Goal: Information Seeking & Learning: Learn about a topic

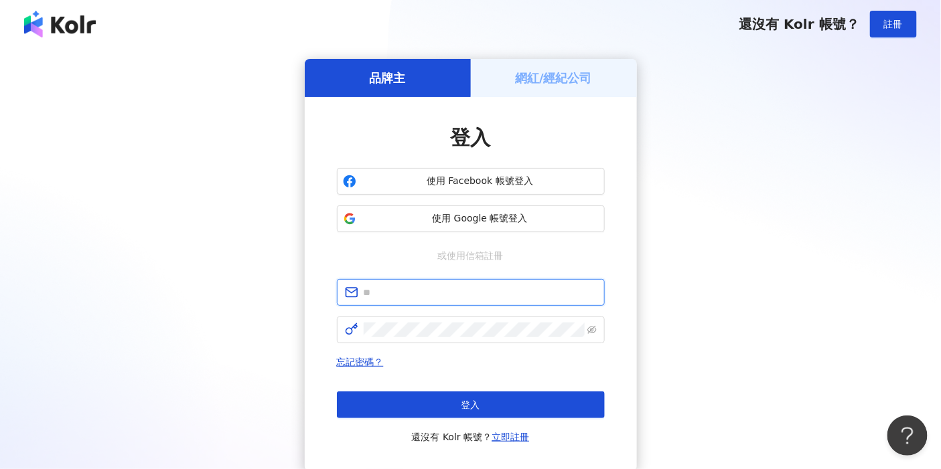
click at [400, 289] on input "text" at bounding box center [480, 292] width 233 height 15
type input "**********"
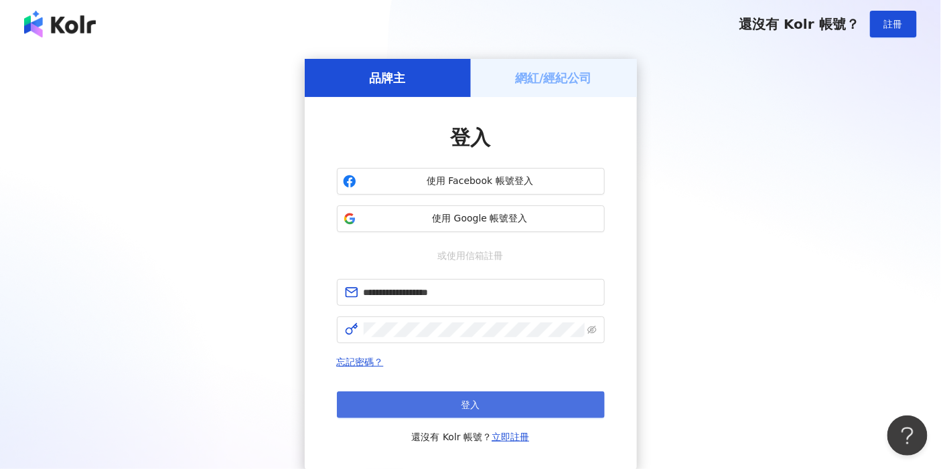
click at [431, 418] on button "登入" at bounding box center [471, 405] width 268 height 27
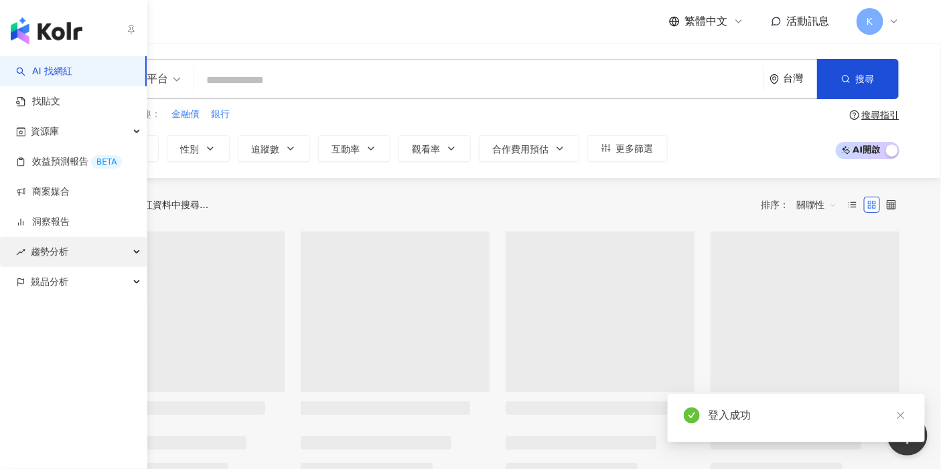
click at [104, 254] on div "趨勢分析" at bounding box center [73, 252] width 147 height 30
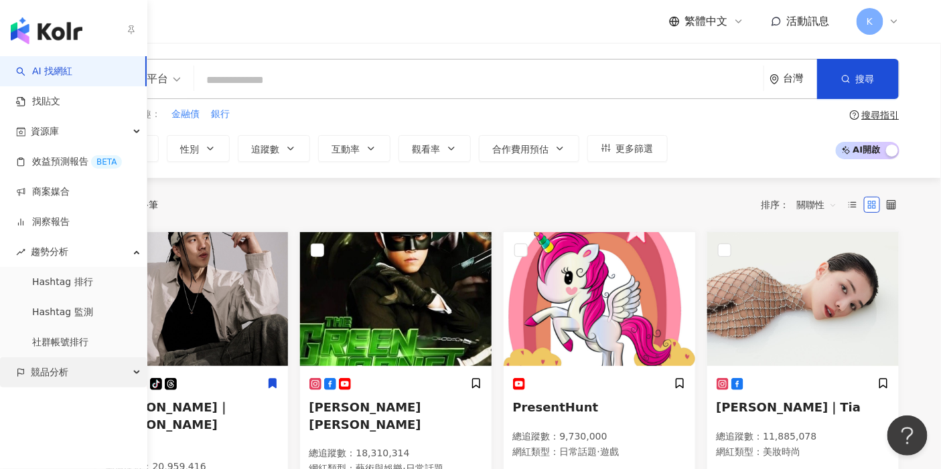
click at [102, 383] on div "競品分析" at bounding box center [73, 373] width 147 height 30
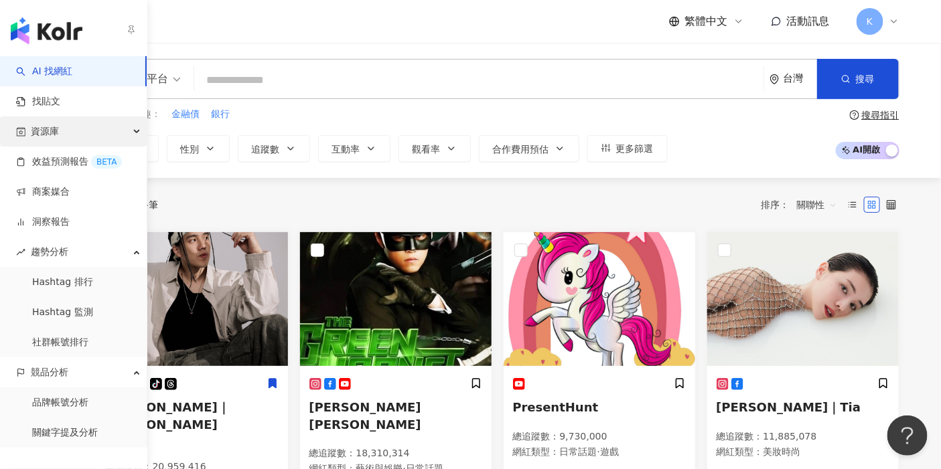
click at [92, 128] on div "資源庫" at bounding box center [73, 131] width 147 height 30
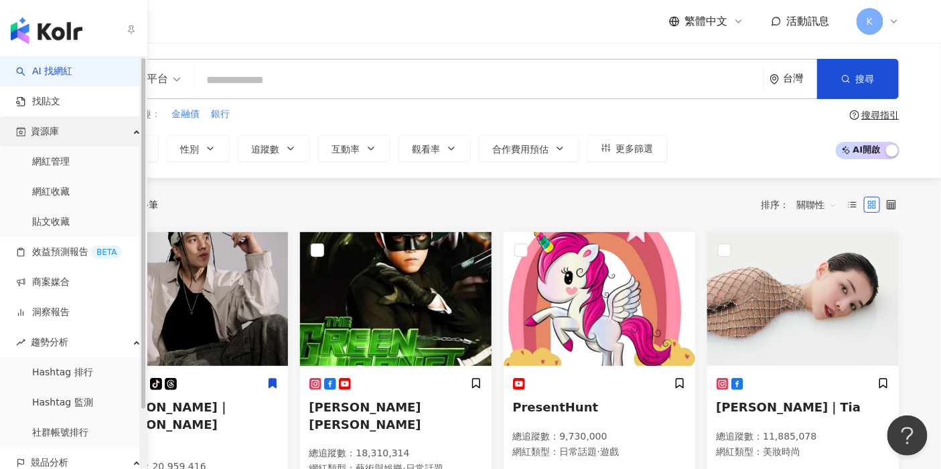
click at [62, 134] on div "資源庫" at bounding box center [73, 131] width 147 height 30
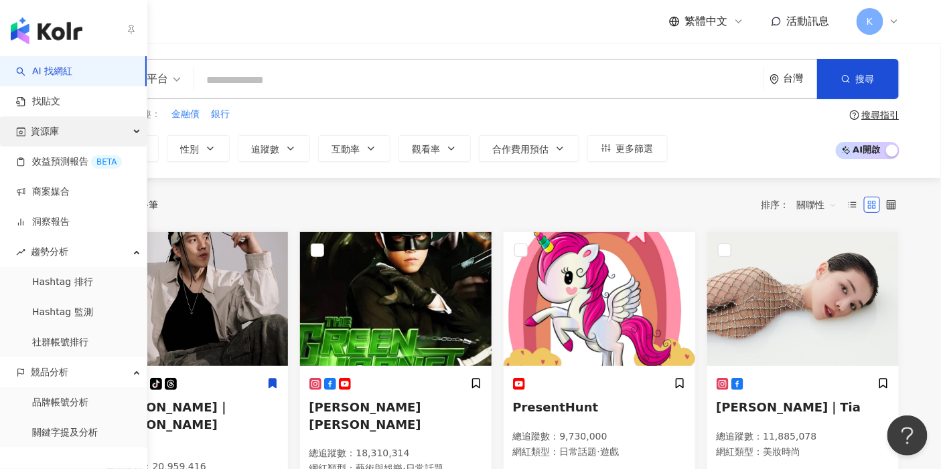
click at [62, 134] on div "資源庫" at bounding box center [73, 131] width 147 height 30
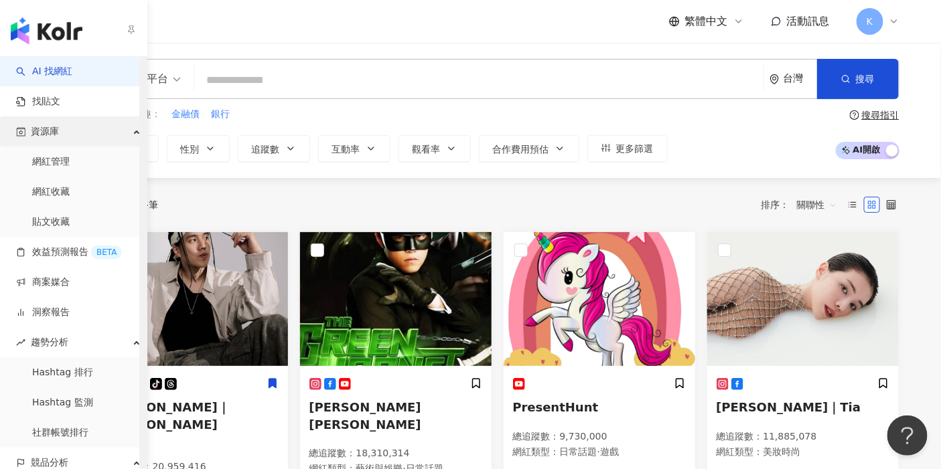
click at [61, 134] on div "資源庫" at bounding box center [73, 131] width 147 height 30
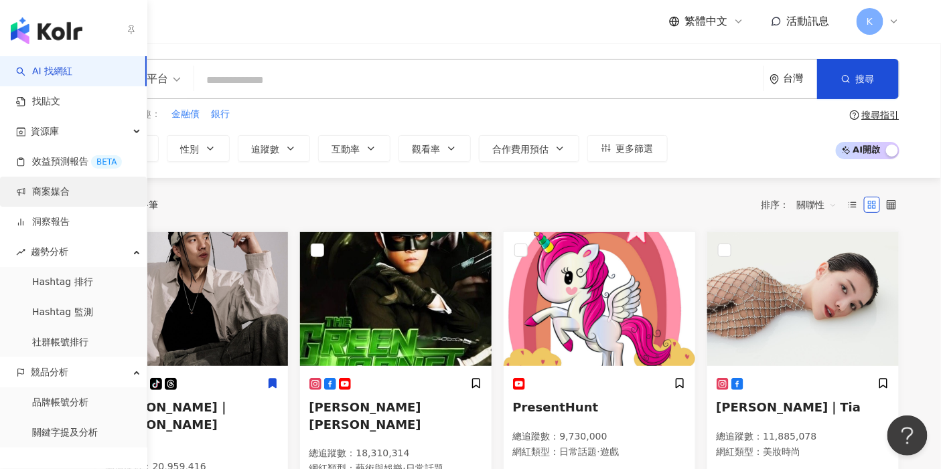
click at [57, 198] on link "商案媒合" at bounding box center [43, 191] width 54 height 13
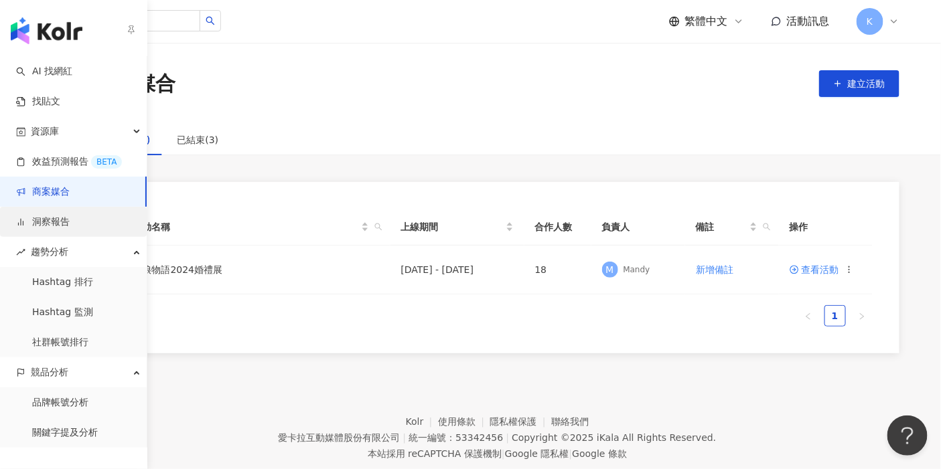
click at [51, 222] on link "洞察報告" at bounding box center [43, 222] width 54 height 13
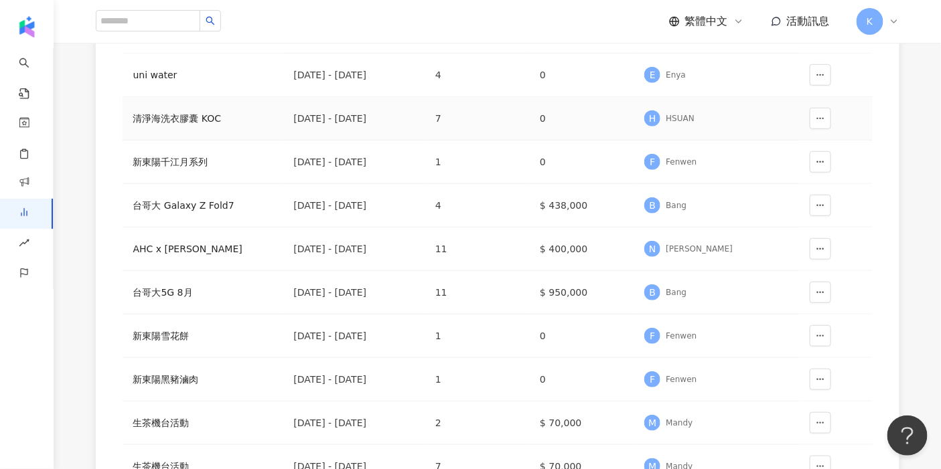
scroll to position [206, 0]
click at [824, 289] on icon "button" at bounding box center [819, 291] width 9 height 9
click at [177, 287] on div "台哥大5G 8月" at bounding box center [202, 291] width 139 height 15
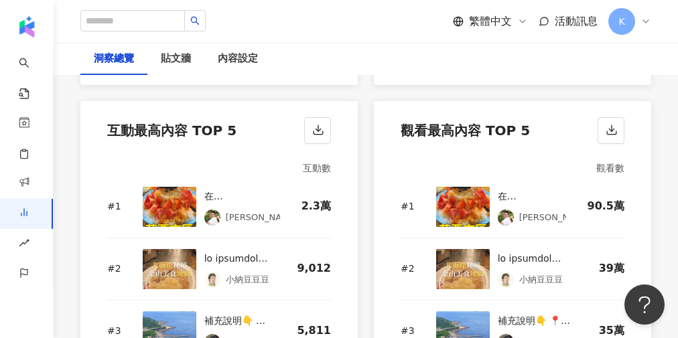
scroll to position [1877, 0]
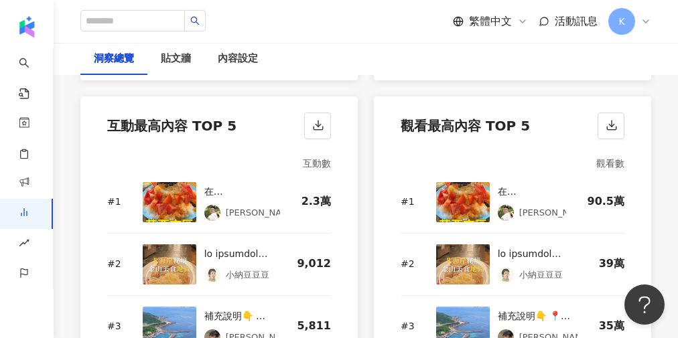
click at [524, 246] on div at bounding box center [537, 254] width 80 height 16
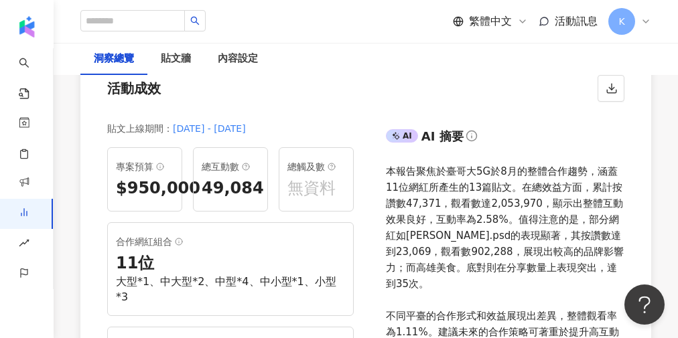
scroll to position [95, 0]
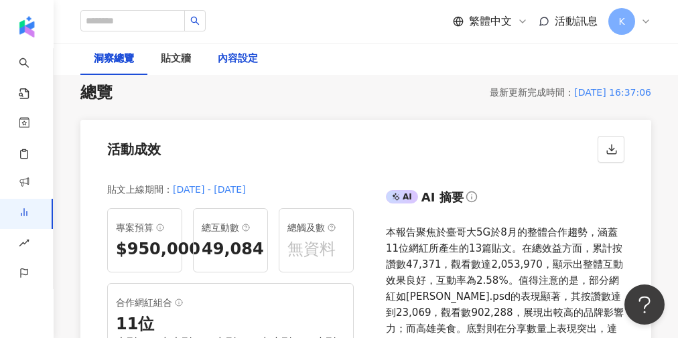
click at [242, 56] on div "內容設定" at bounding box center [238, 59] width 40 height 16
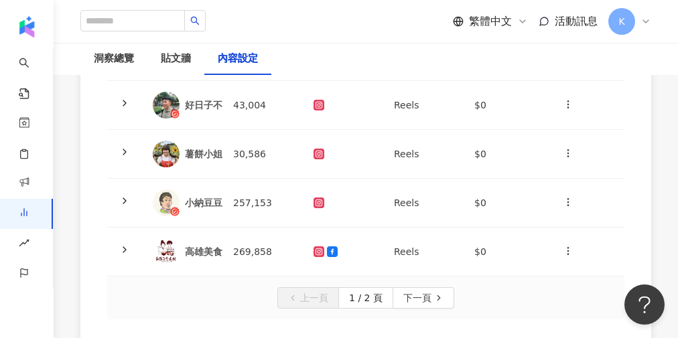
scroll to position [491, 0]
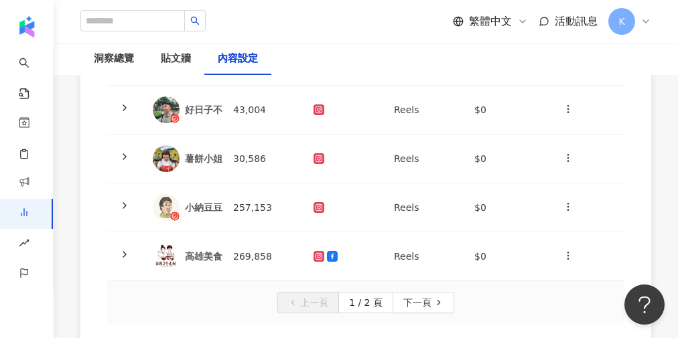
click at [558, 23] on span "活動訊息" at bounding box center [575, 21] width 43 height 13
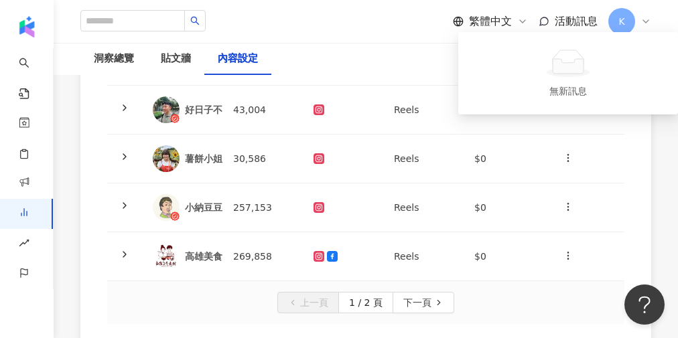
click at [331, 19] on div "繁體中文 活動訊息 K" at bounding box center [365, 21] width 570 height 43
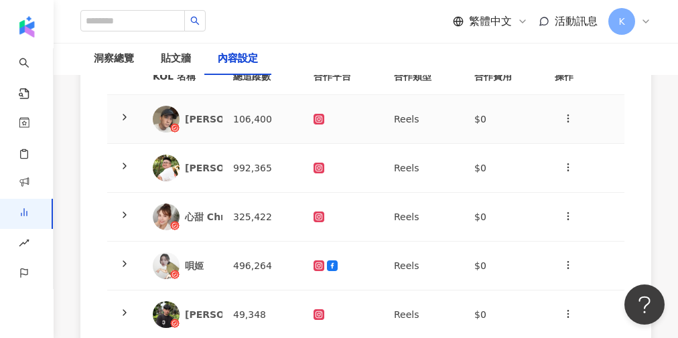
scroll to position [0, 0]
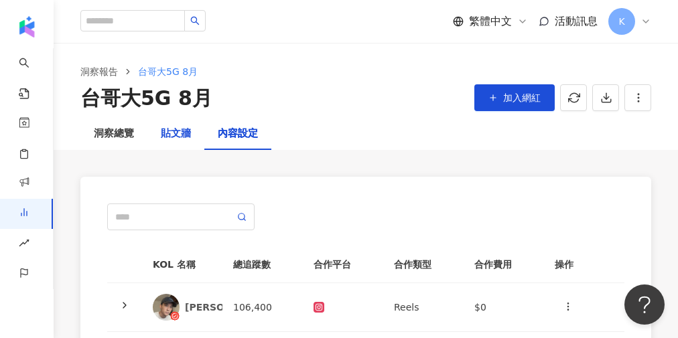
click at [184, 135] on div "貼文牆" at bounding box center [176, 134] width 30 height 16
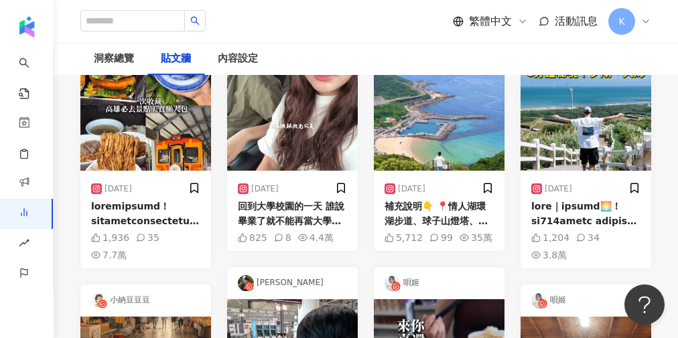
scroll to position [230, 0]
click at [572, 189] on div "[DATE]" at bounding box center [551, 188] width 41 height 11
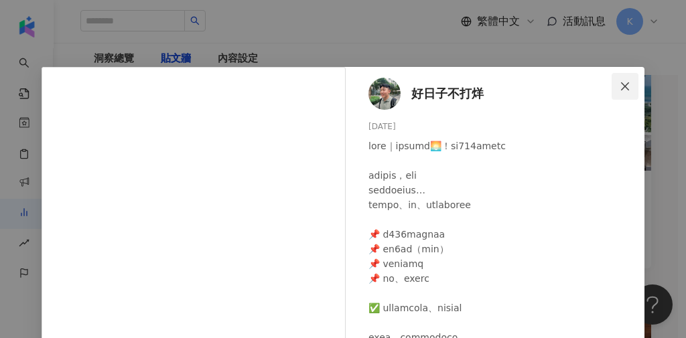
click at [623, 88] on icon "close" at bounding box center [625, 86] width 8 height 8
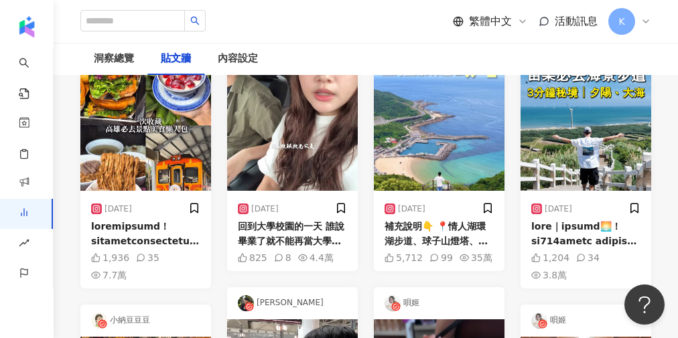
scroll to position [0, 0]
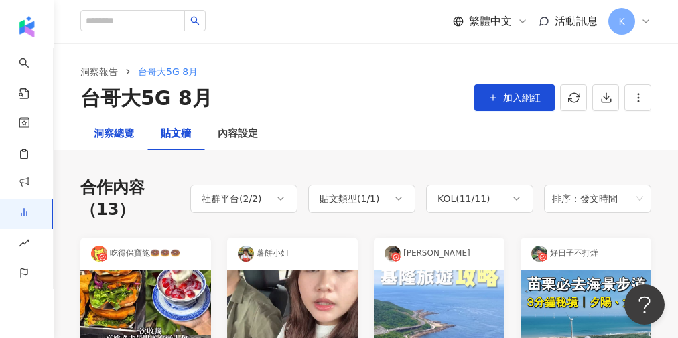
click at [115, 139] on div "洞察總覽" at bounding box center [114, 134] width 40 height 16
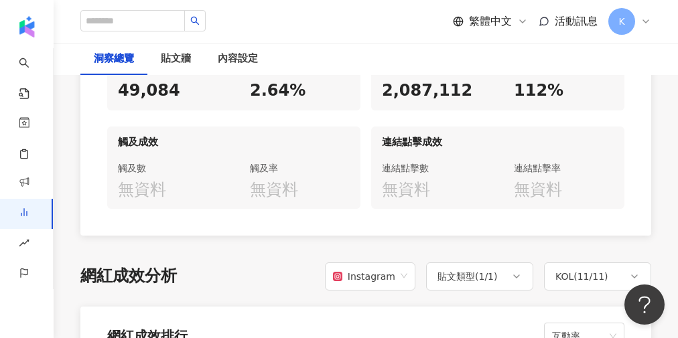
scroll to position [1291, 0]
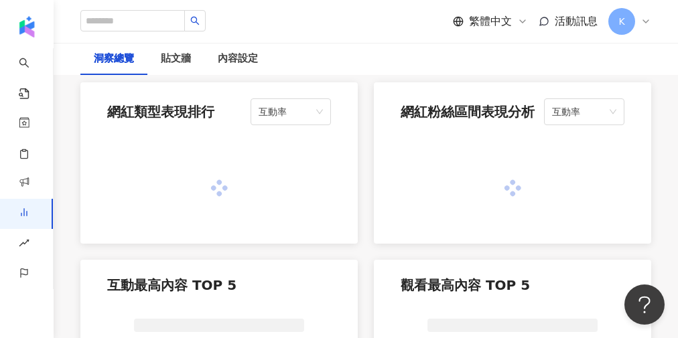
click at [301, 195] on div at bounding box center [218, 188] width 277 height 110
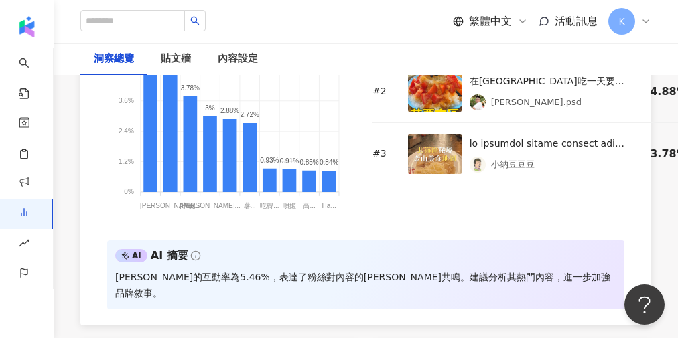
scroll to position [1210, 0]
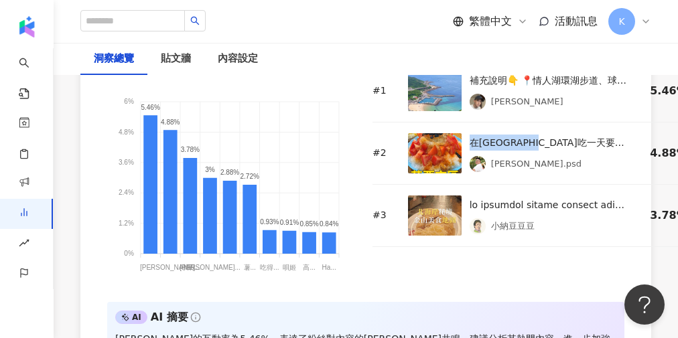
drag, startPoint x: 467, startPoint y: 124, endPoint x: 566, endPoint y: 121, distance: 98.5
click at [566, 135] on div "在[GEOGRAPHIC_DATA]吃一天要花多少錢？ — 苗栗人 你們也吃太好了（羨慕 本集清單： 📍天涯海餃 📍隨心園冰店 📍東京明太子起司烤餅 📍 水上…" at bounding box center [548, 143] width 159 height 16
copy div "在[GEOGRAPHIC_DATA]區吃一天要花多"
